Goal: Find specific page/section: Find specific page/section

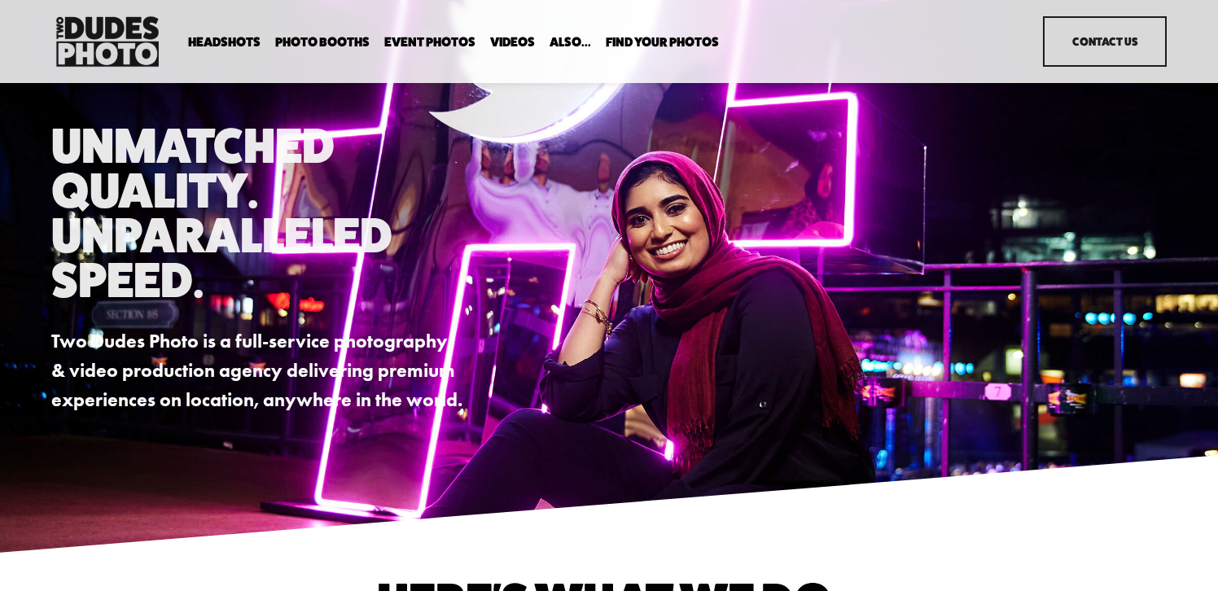
click at [0, 0] on span "Expo Headshots" at bounding box center [0, 0] width 0 height 0
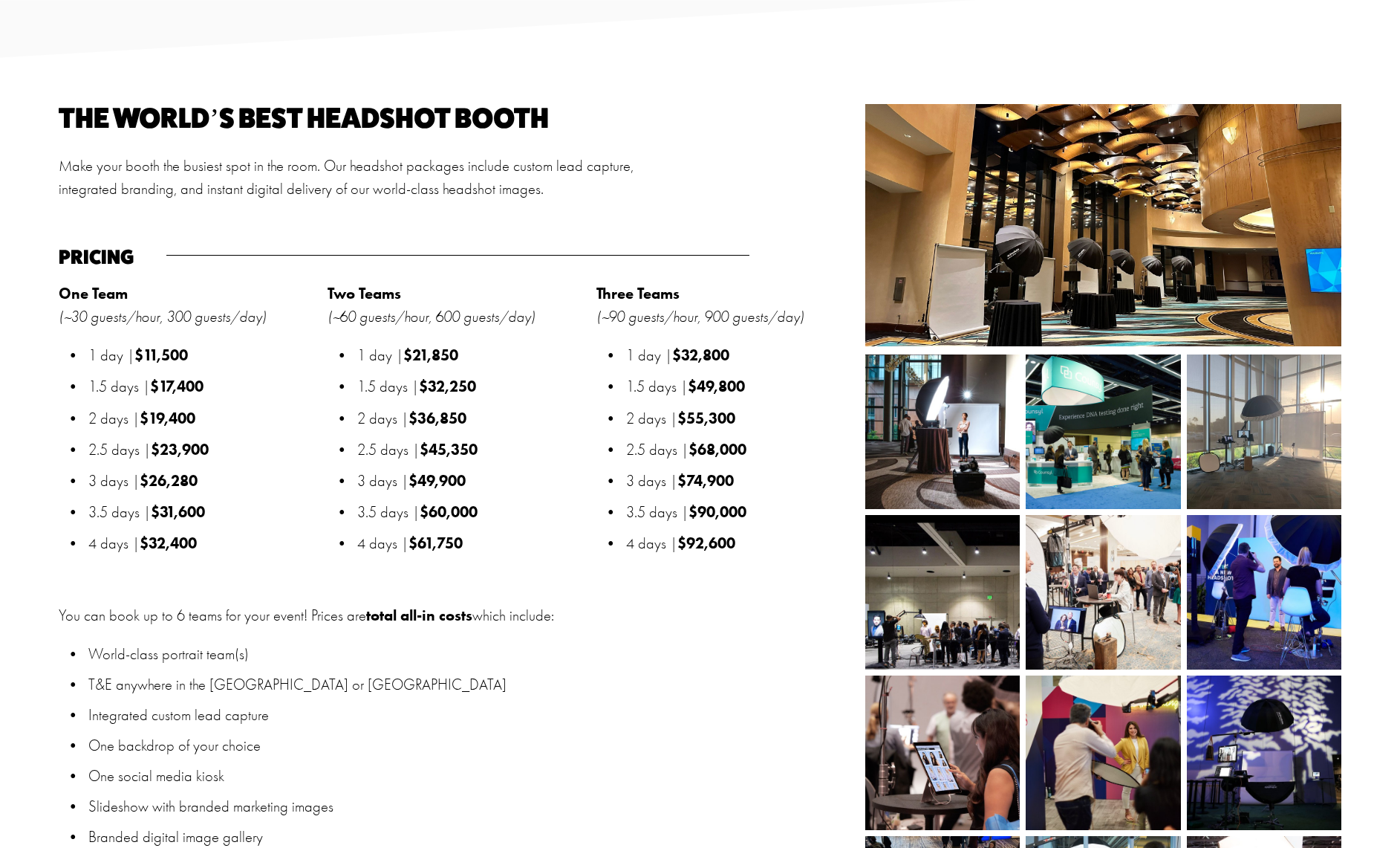
scroll to position [1704, 0]
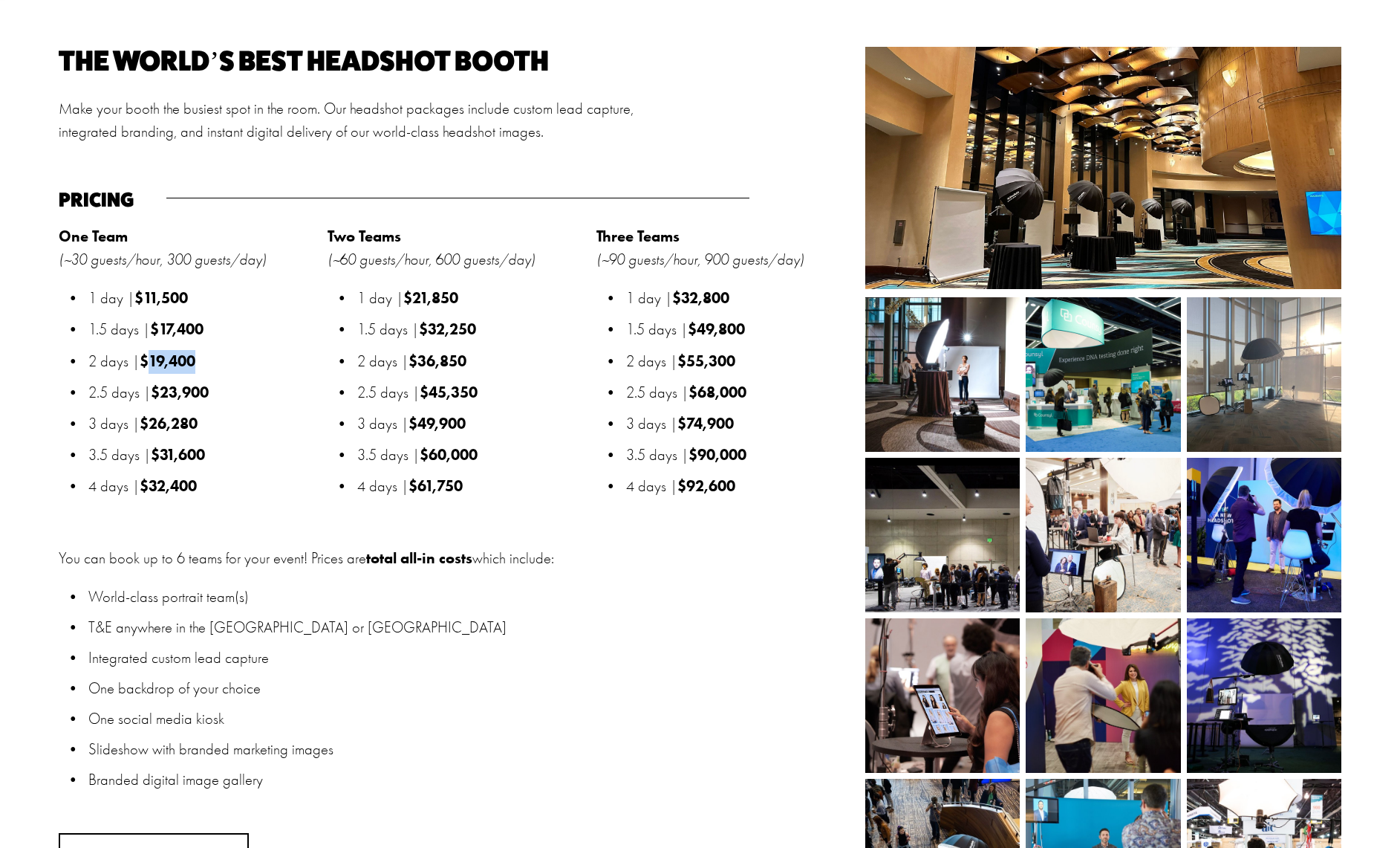
drag, startPoint x: 210, startPoint y: 358, endPoint x: 153, endPoint y: 359, distance: 57.0
click at [153, 359] on p "2 days | $19,400" at bounding box center [204, 361] width 231 height 24
